Goal: Task Accomplishment & Management: Manage account settings

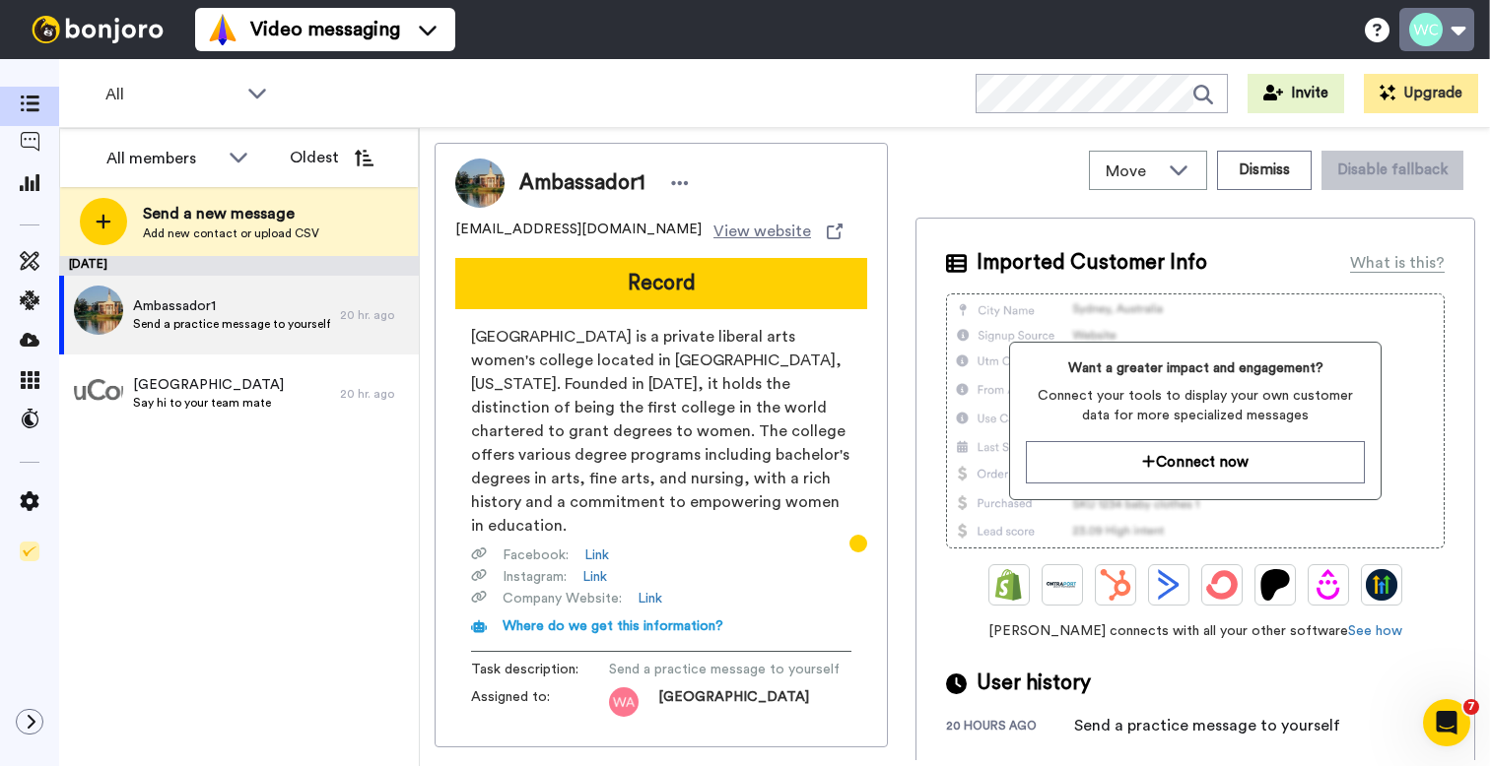
click at [1456, 34] on button at bounding box center [1436, 29] width 75 height 43
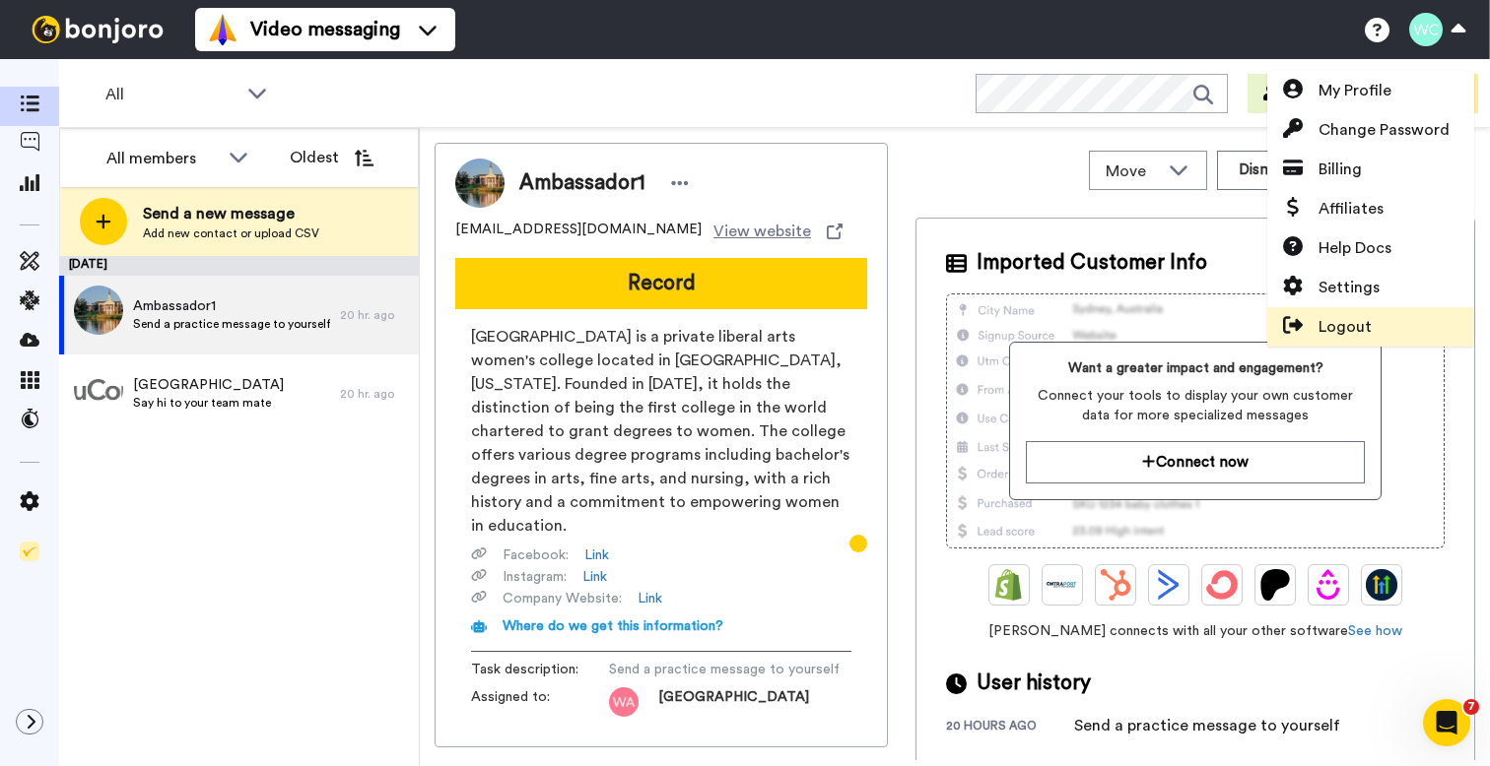
click at [1352, 331] on span "Logout" at bounding box center [1344, 327] width 53 height 24
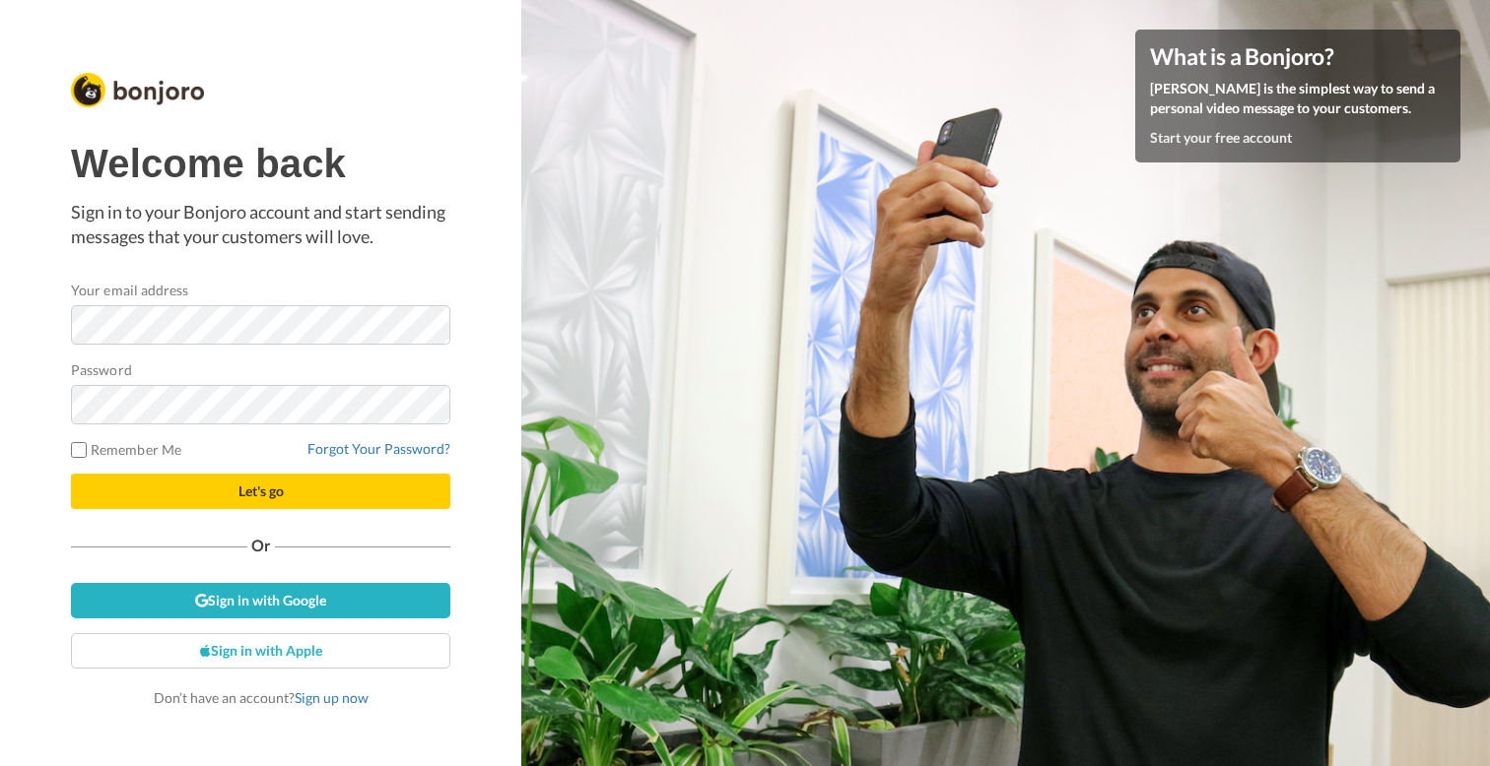
click at [274, 494] on span "Let's go" at bounding box center [260, 491] width 45 height 17
